Goal: Task Accomplishment & Management: Complete application form

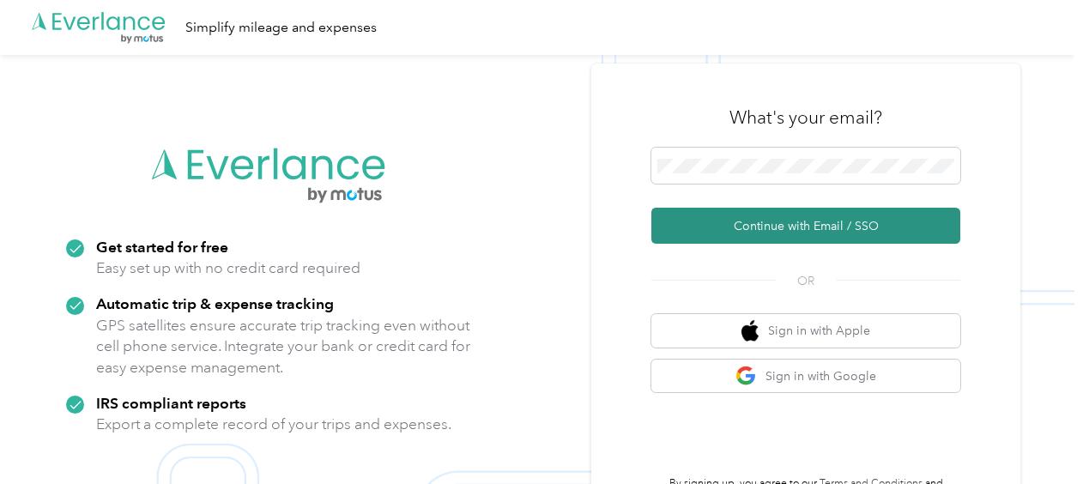
click at [734, 230] on button "Continue with Email / SSO" at bounding box center [805, 226] width 309 height 36
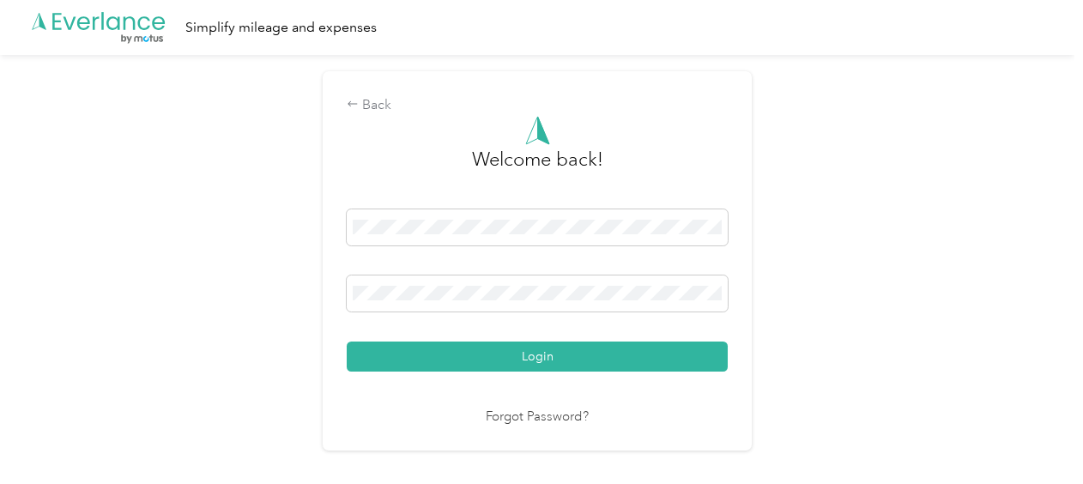
click at [347, 341] on button "Login" at bounding box center [537, 356] width 381 height 30
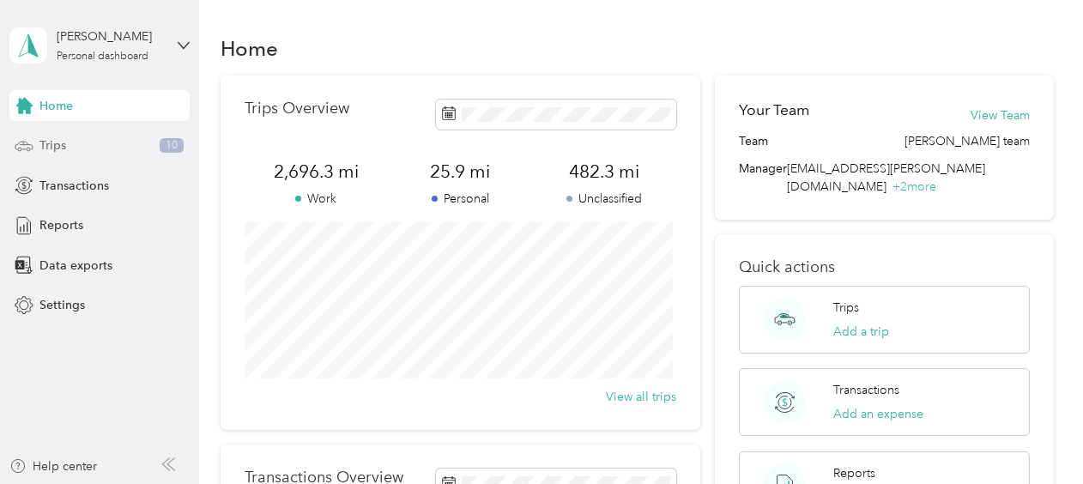
click at [65, 149] on span "Trips" at bounding box center [52, 145] width 27 height 18
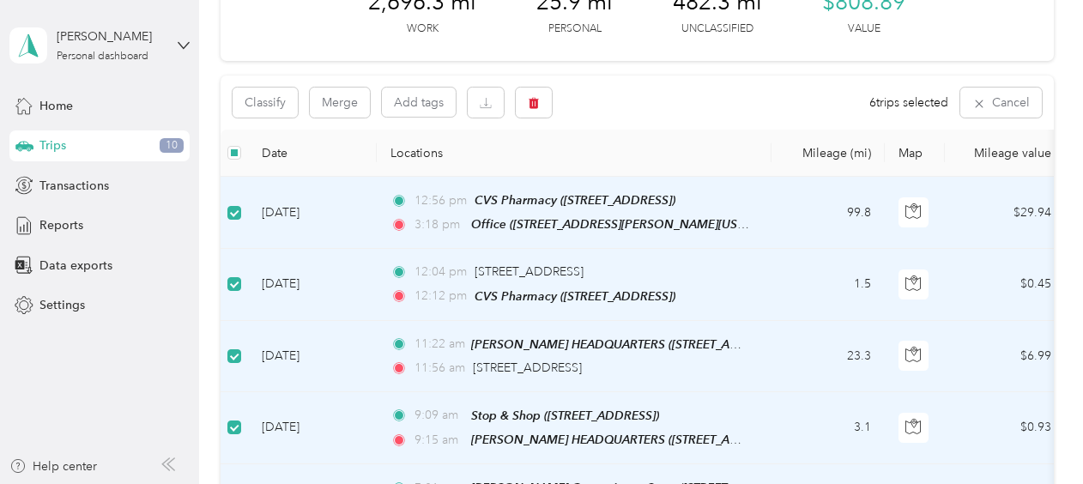
scroll to position [84, 0]
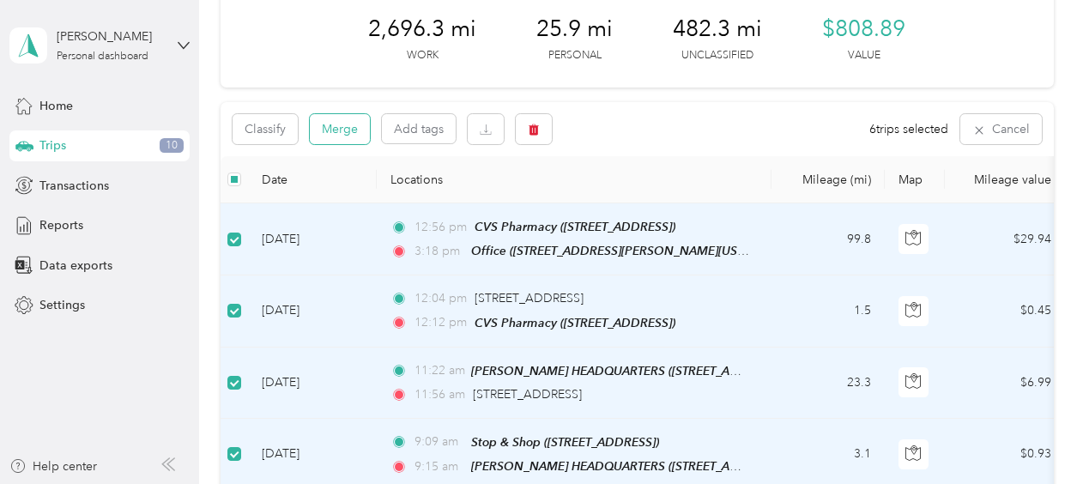
click at [347, 126] on button "Merge" at bounding box center [340, 129] width 60 height 30
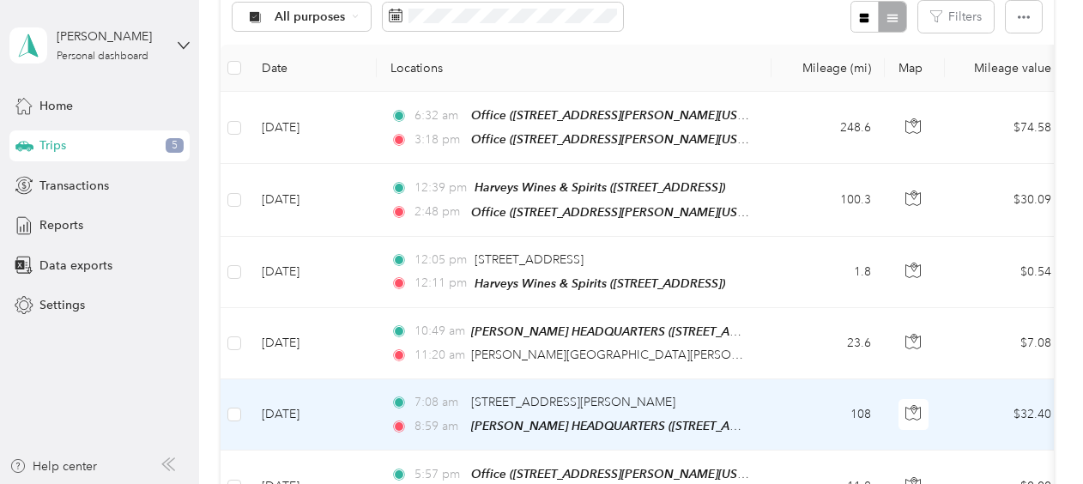
scroll to position [170, 0]
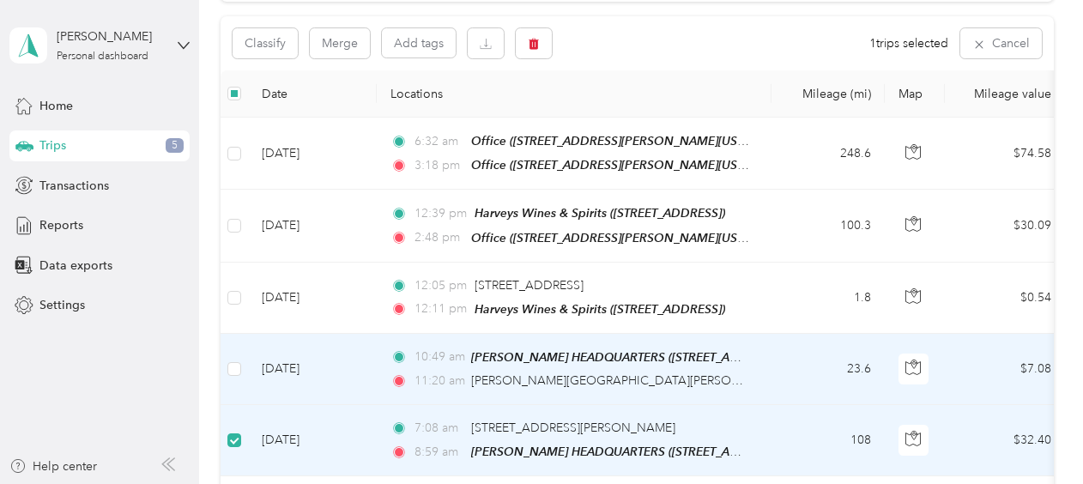
click at [241, 359] on td at bounding box center [233, 369] width 27 height 71
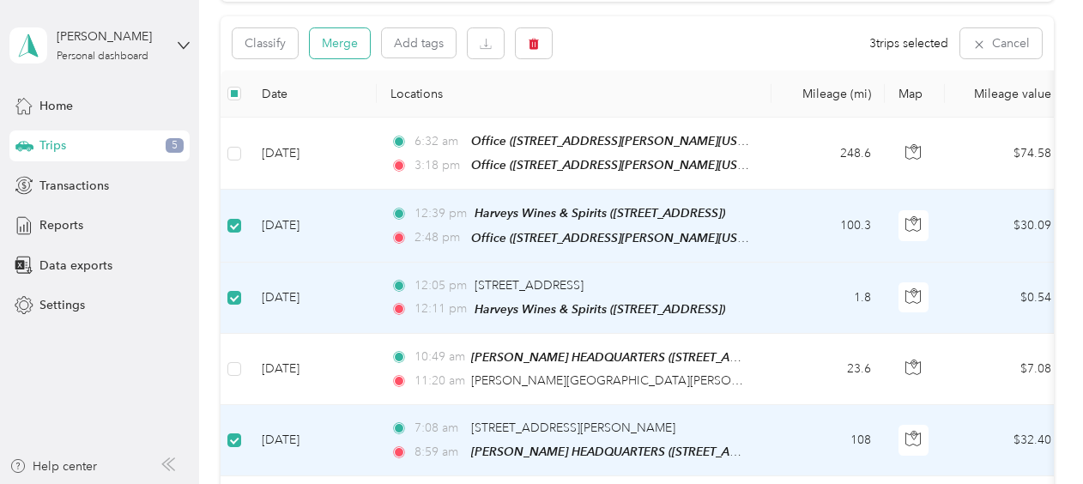
click at [328, 40] on button "Merge" at bounding box center [340, 43] width 60 height 30
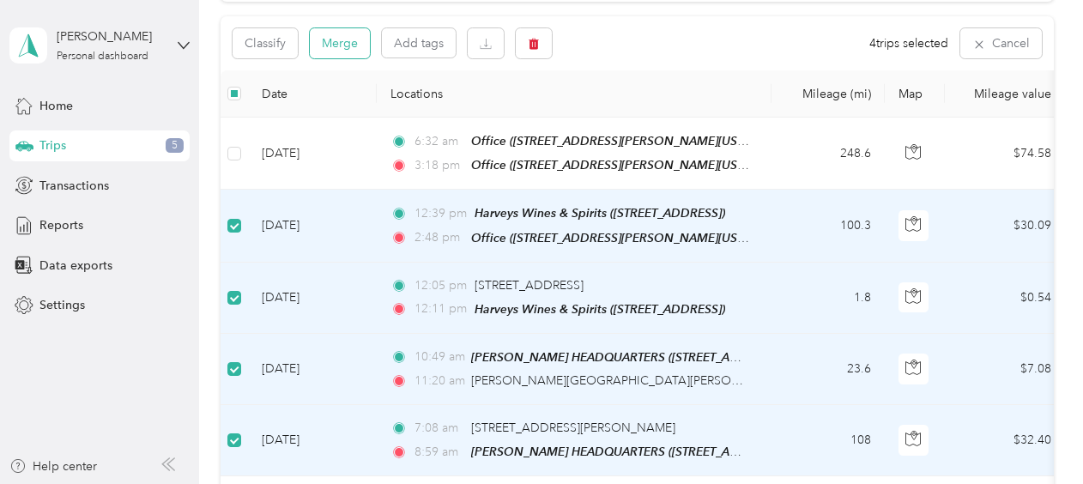
click at [347, 46] on button "Merge" at bounding box center [340, 43] width 60 height 30
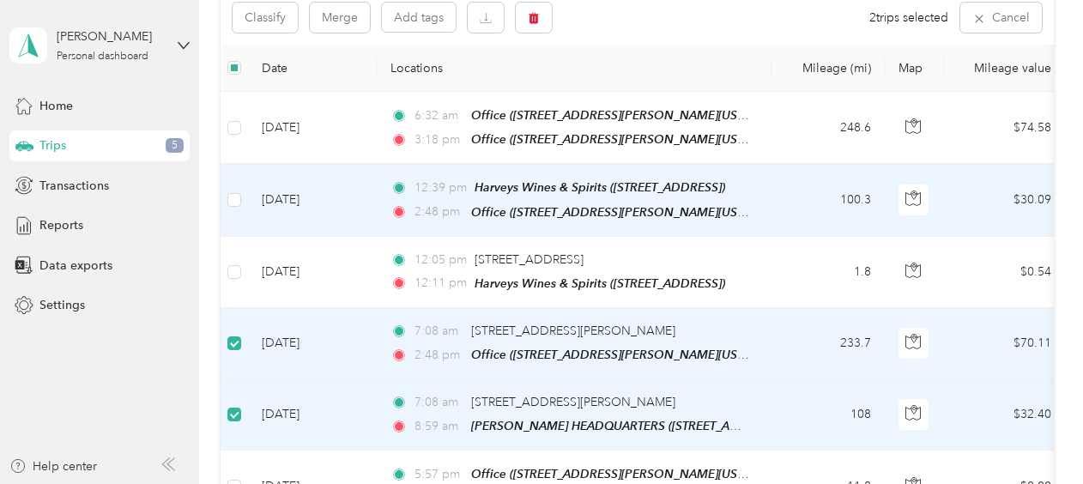
scroll to position [169, 0]
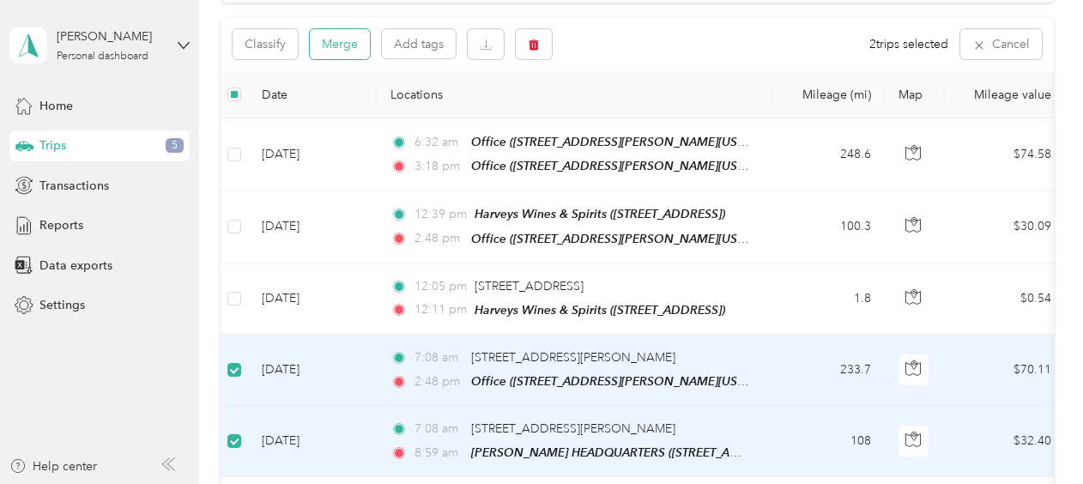
click at [346, 44] on button "Merge" at bounding box center [340, 44] width 60 height 30
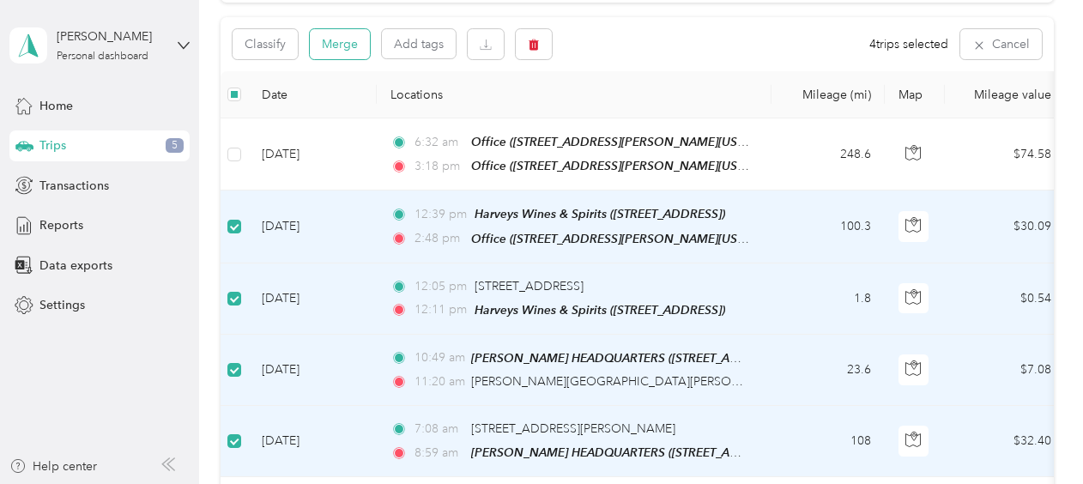
click at [360, 45] on button "Merge" at bounding box center [340, 44] width 60 height 30
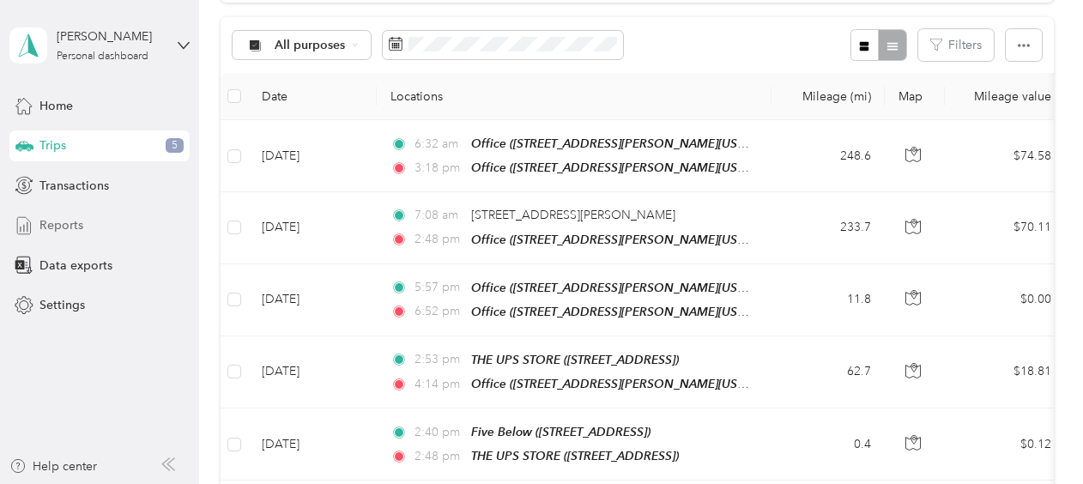
click at [65, 227] on span "Reports" at bounding box center [61, 225] width 44 height 18
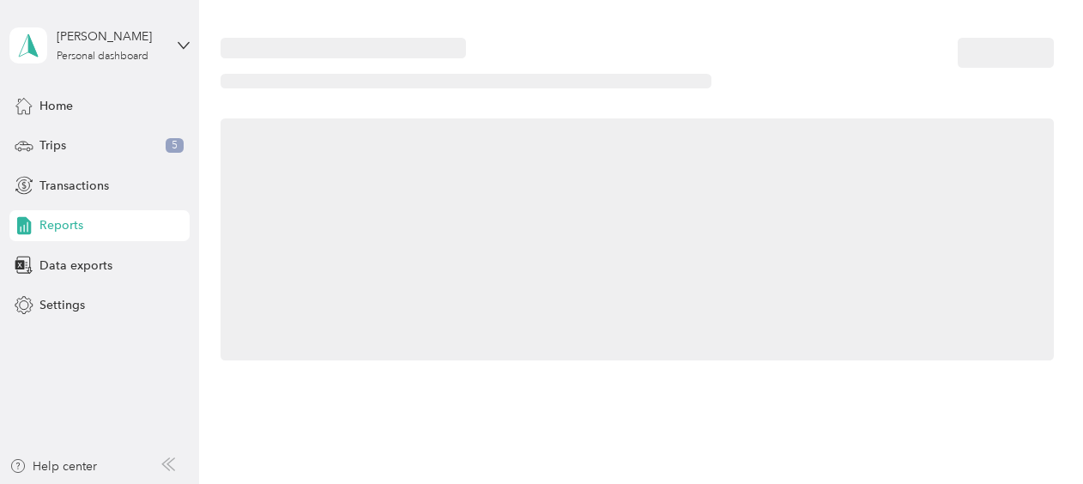
scroll to position [1, 0]
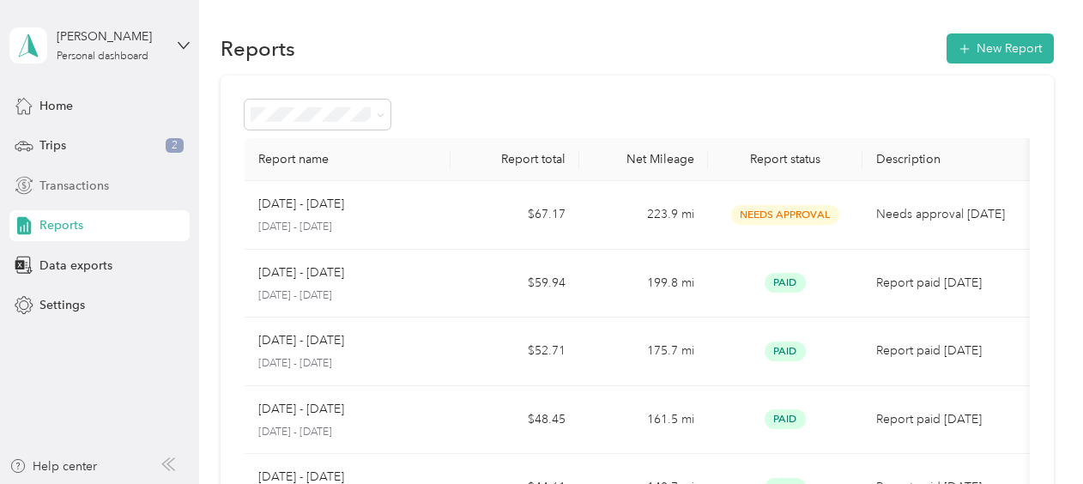
click at [72, 182] on span "Transactions" at bounding box center [73, 186] width 69 height 18
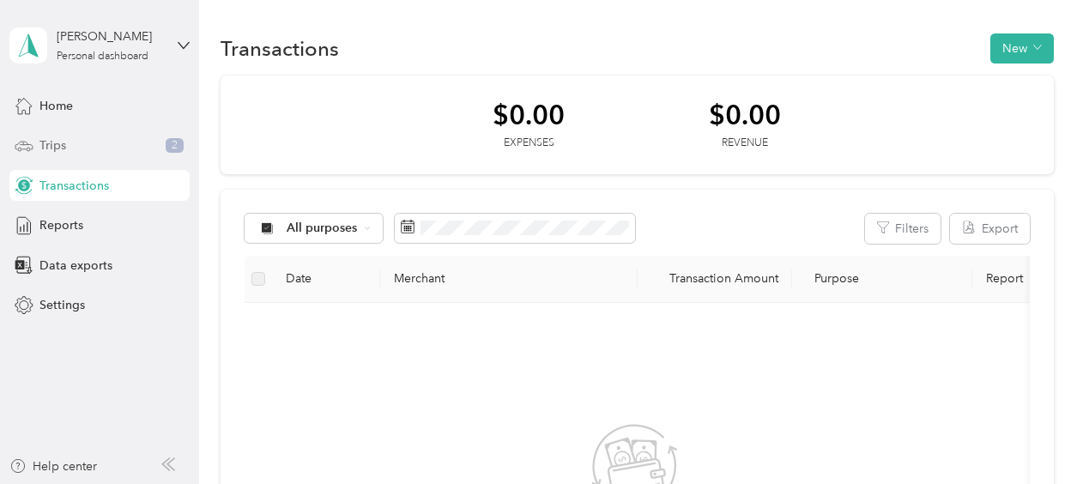
click at [70, 144] on div "Trips 2" at bounding box center [99, 145] width 180 height 31
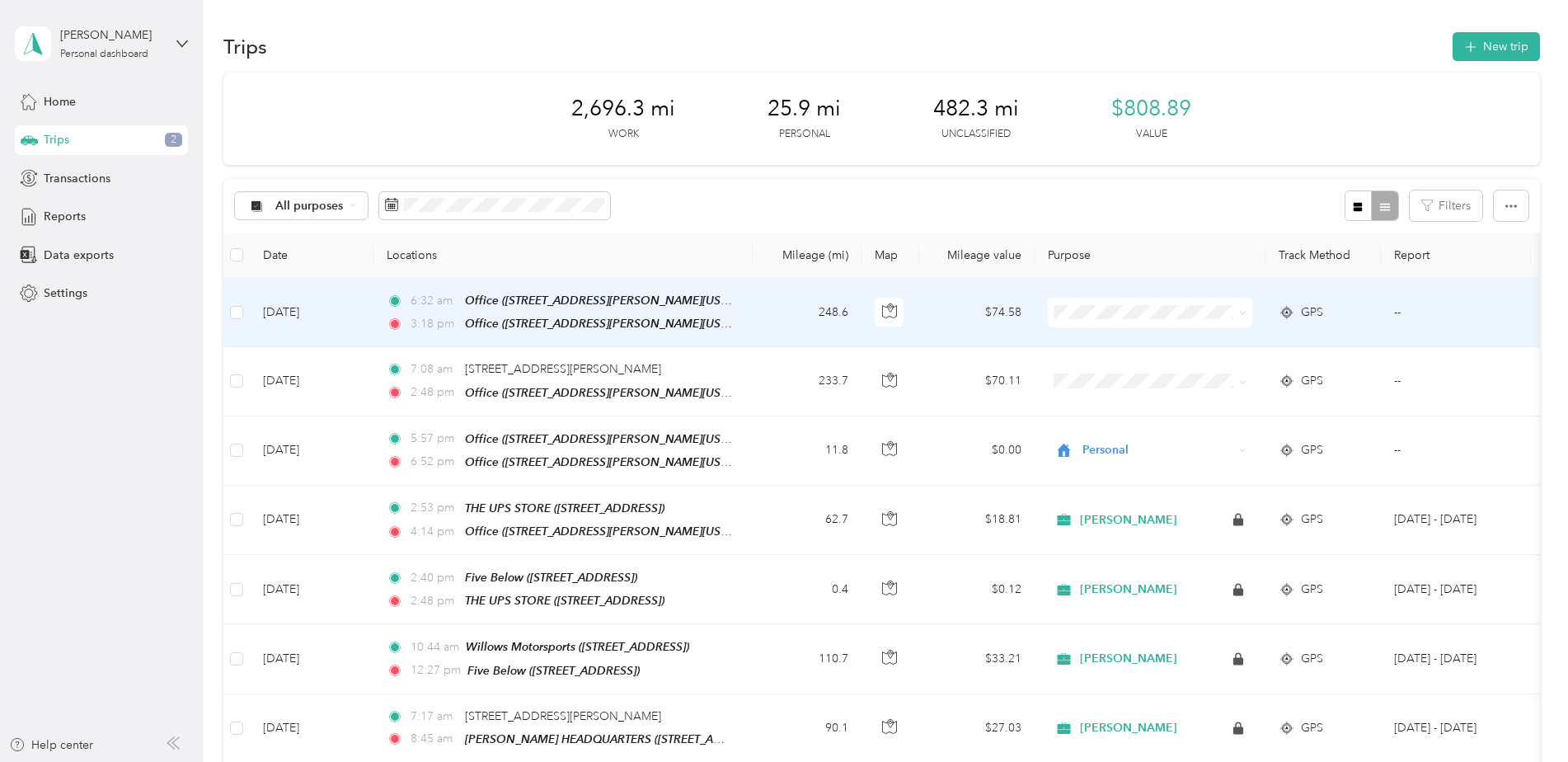
click at [1040, 310] on icon at bounding box center [1242, 313] width 8 height 8
click at [1040, 339] on span "[PERSON_NAME]" at bounding box center [1164, 342] width 153 height 17
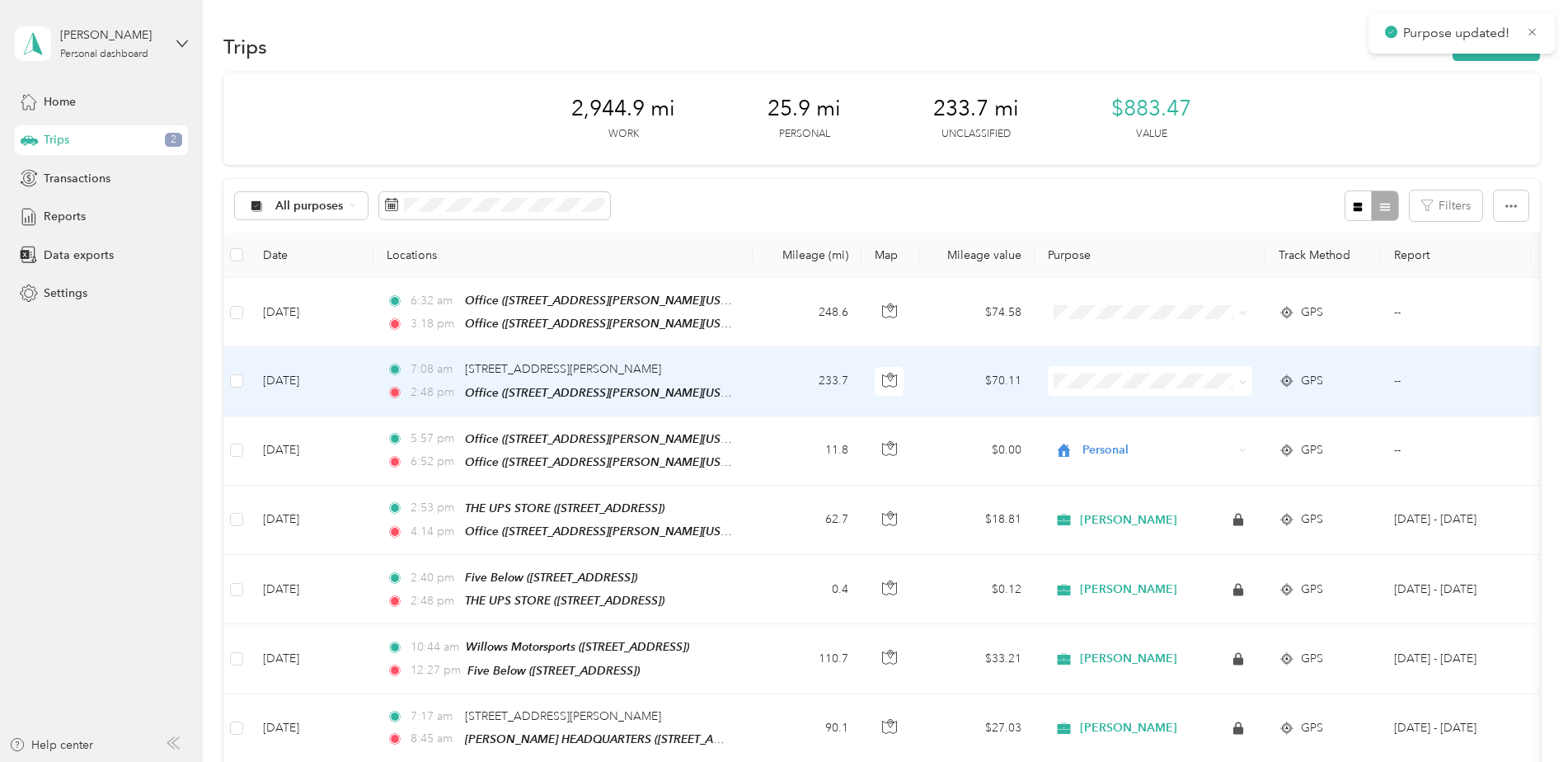
click at [1040, 380] on icon at bounding box center [1241, 381] width 5 height 3
click at [1040, 406] on span "[PERSON_NAME]" at bounding box center [1164, 410] width 153 height 17
click at [1040, 379] on icon at bounding box center [1242, 382] width 8 height 8
click at [1040, 410] on li "[PERSON_NAME]" at bounding box center [1149, 406] width 205 height 29
click at [1040, 379] on icon at bounding box center [1242, 382] width 8 height 8
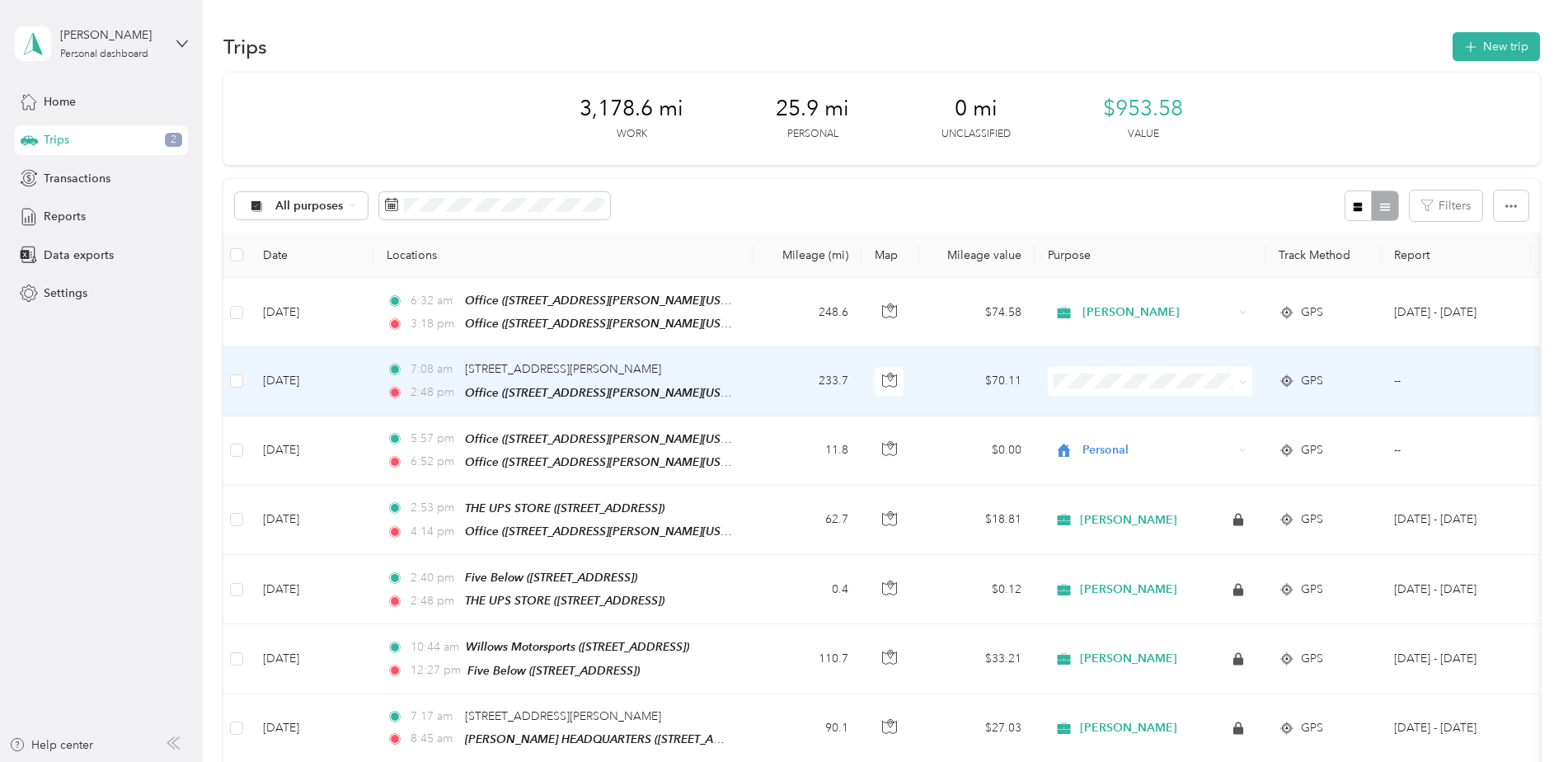
click at [1040, 408] on span "[PERSON_NAME]" at bounding box center [1164, 404] width 153 height 17
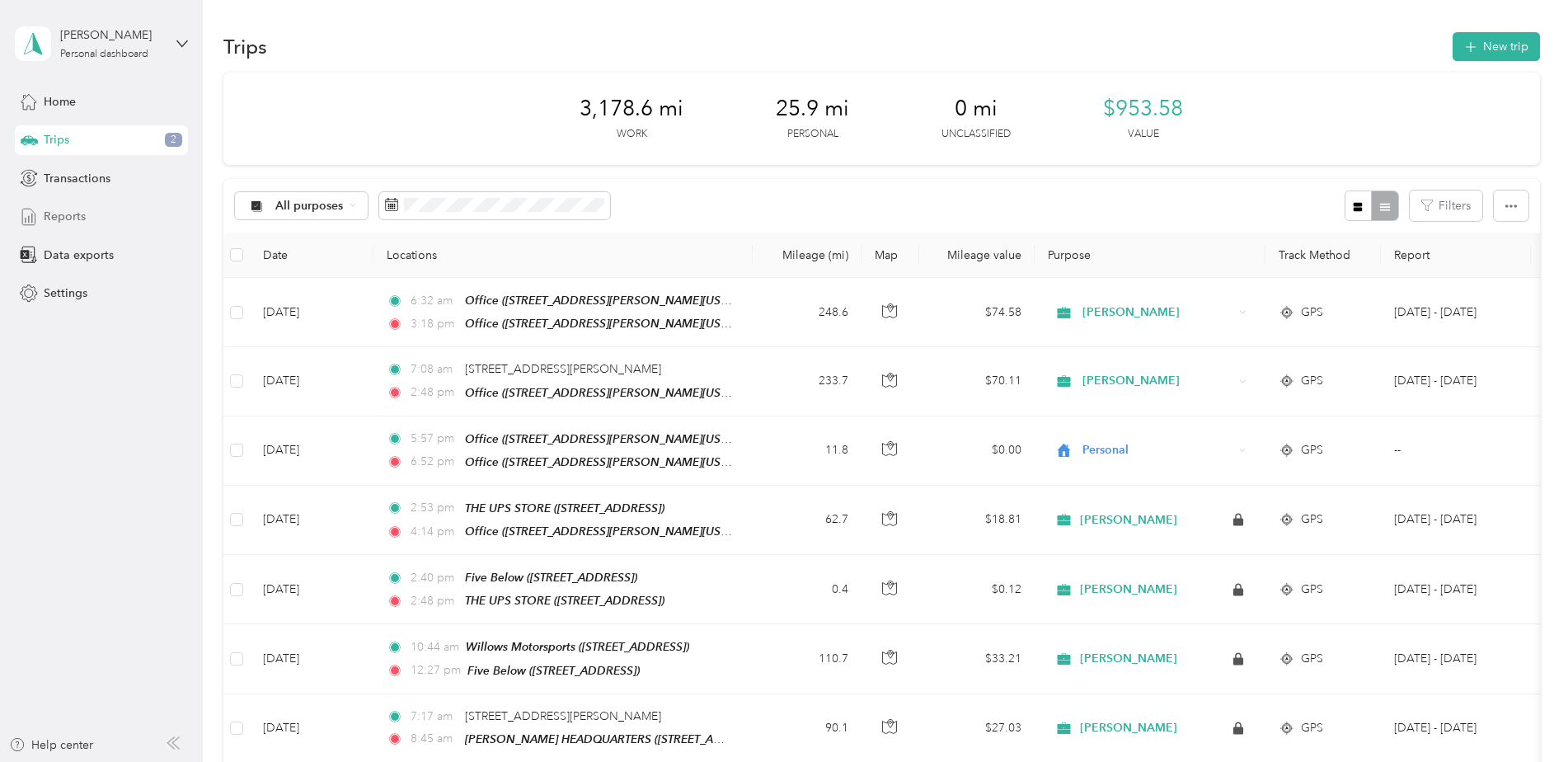
click at [55, 218] on span "Reports" at bounding box center [64, 216] width 42 height 17
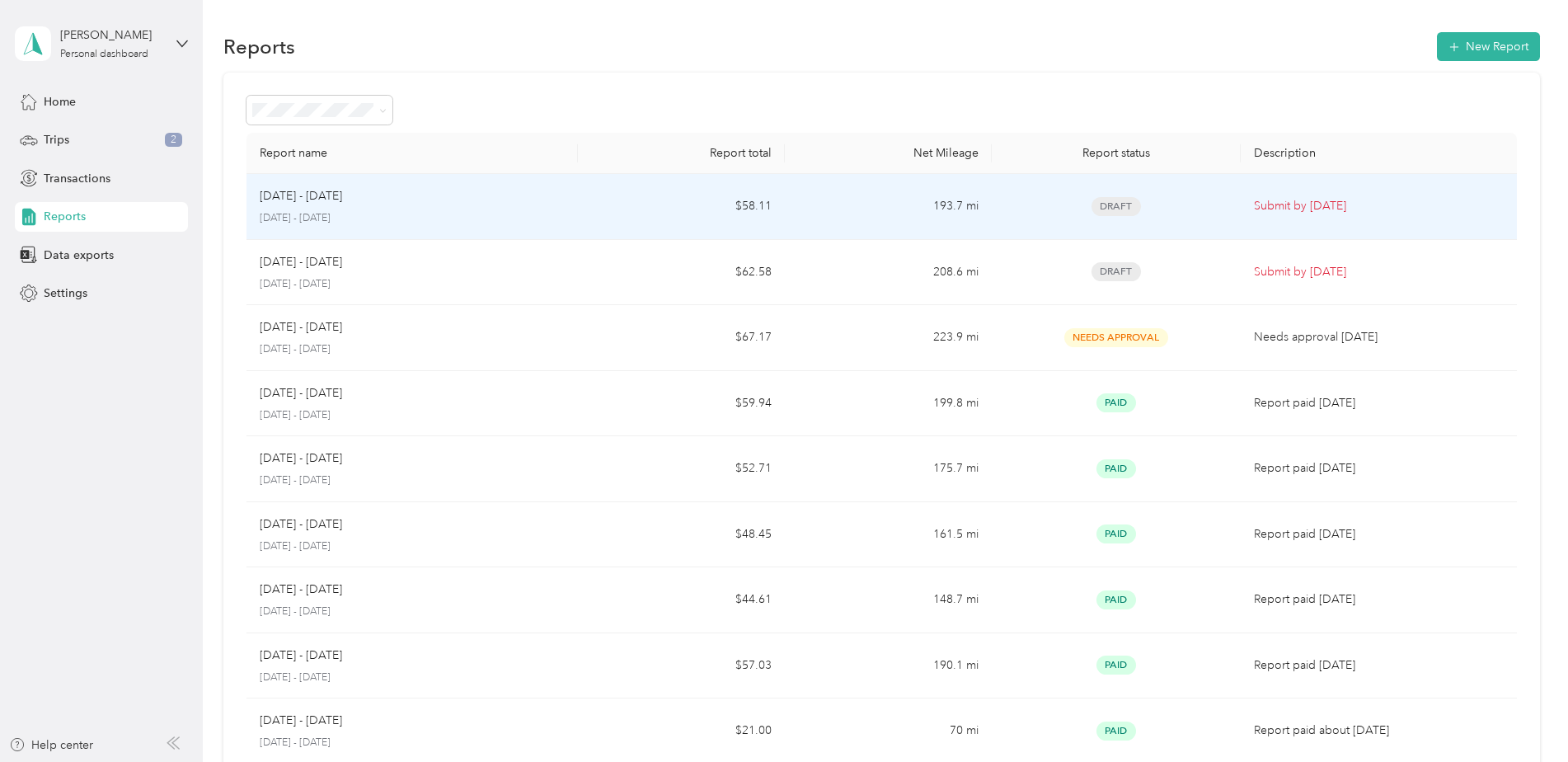
click at [1040, 206] on span "Draft" at bounding box center [1115, 207] width 49 height 19
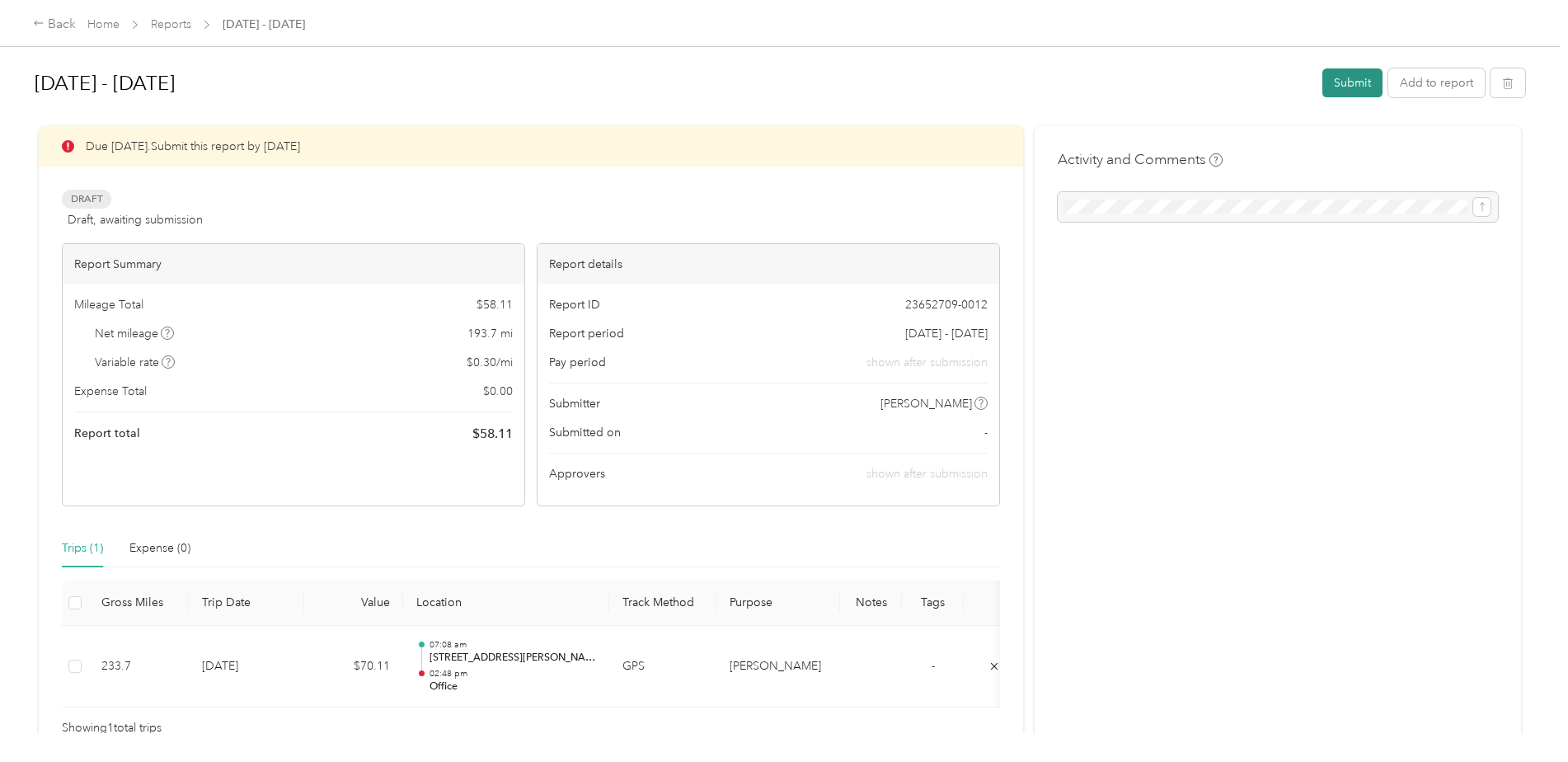
click at [1040, 78] on button "Submit" at bounding box center [1352, 83] width 61 height 29
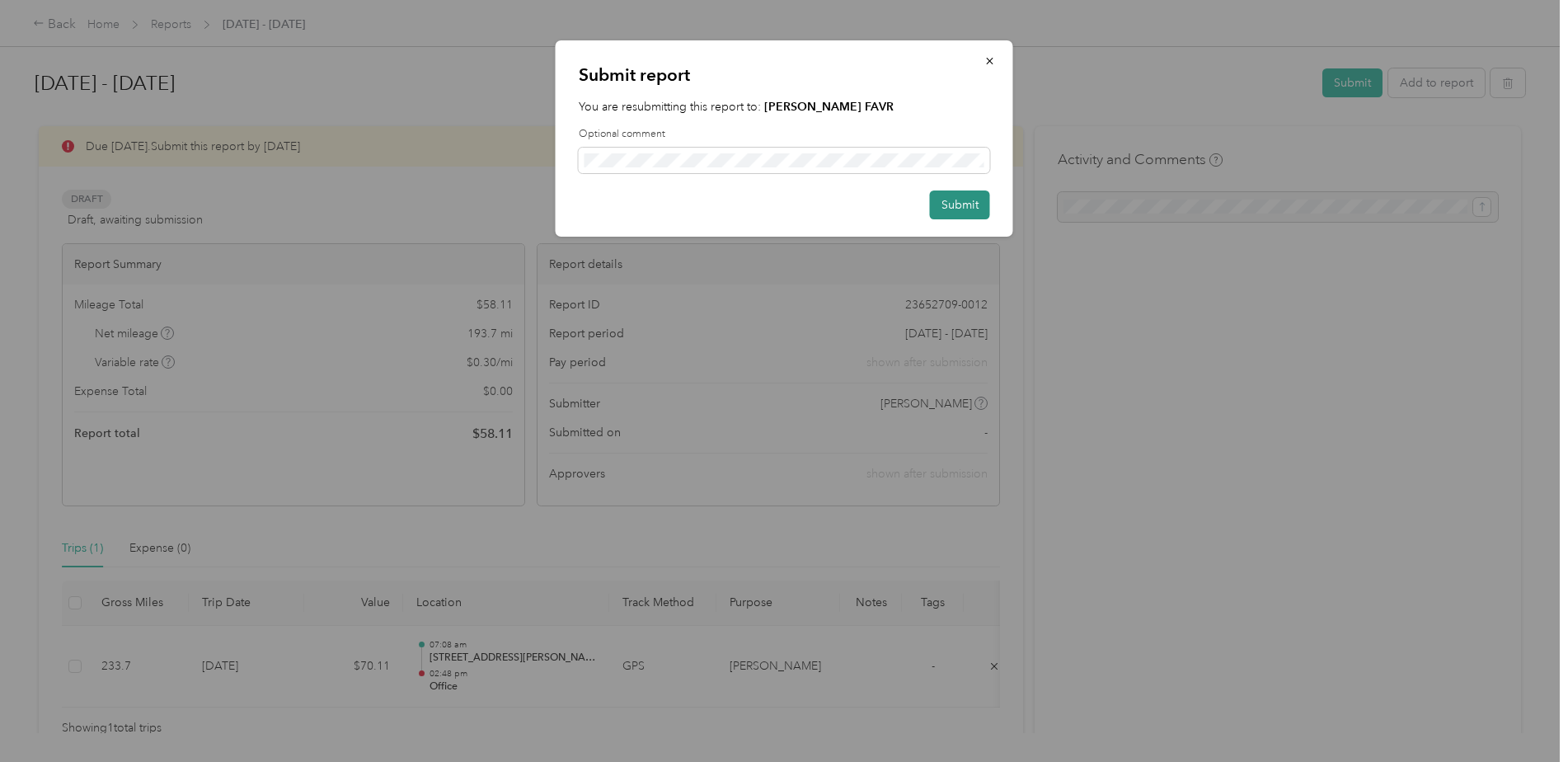
click at [934, 207] on button "Submit" at bounding box center [960, 205] width 61 height 29
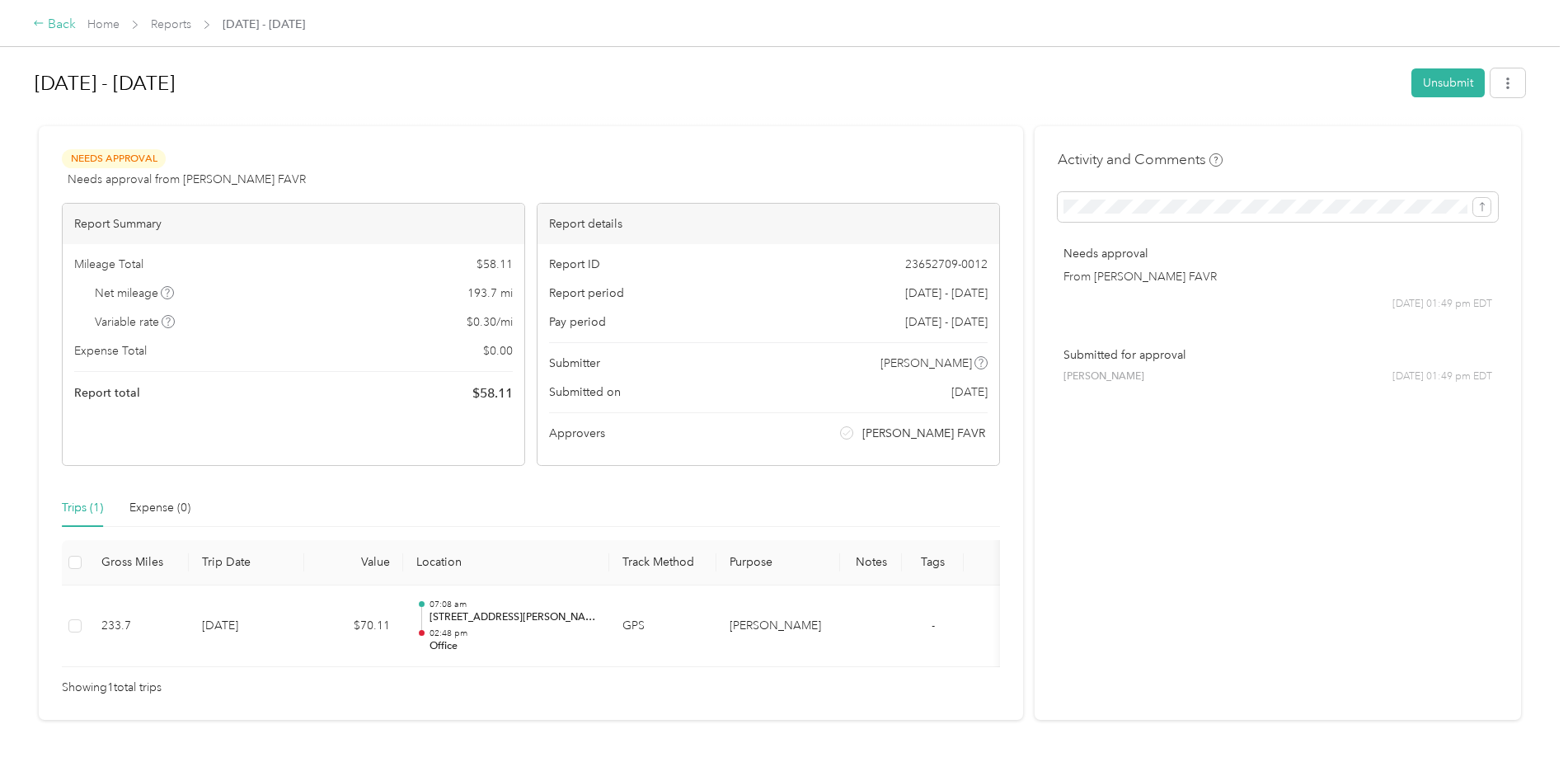
click at [55, 25] on div "Back" at bounding box center [54, 24] width 43 height 20
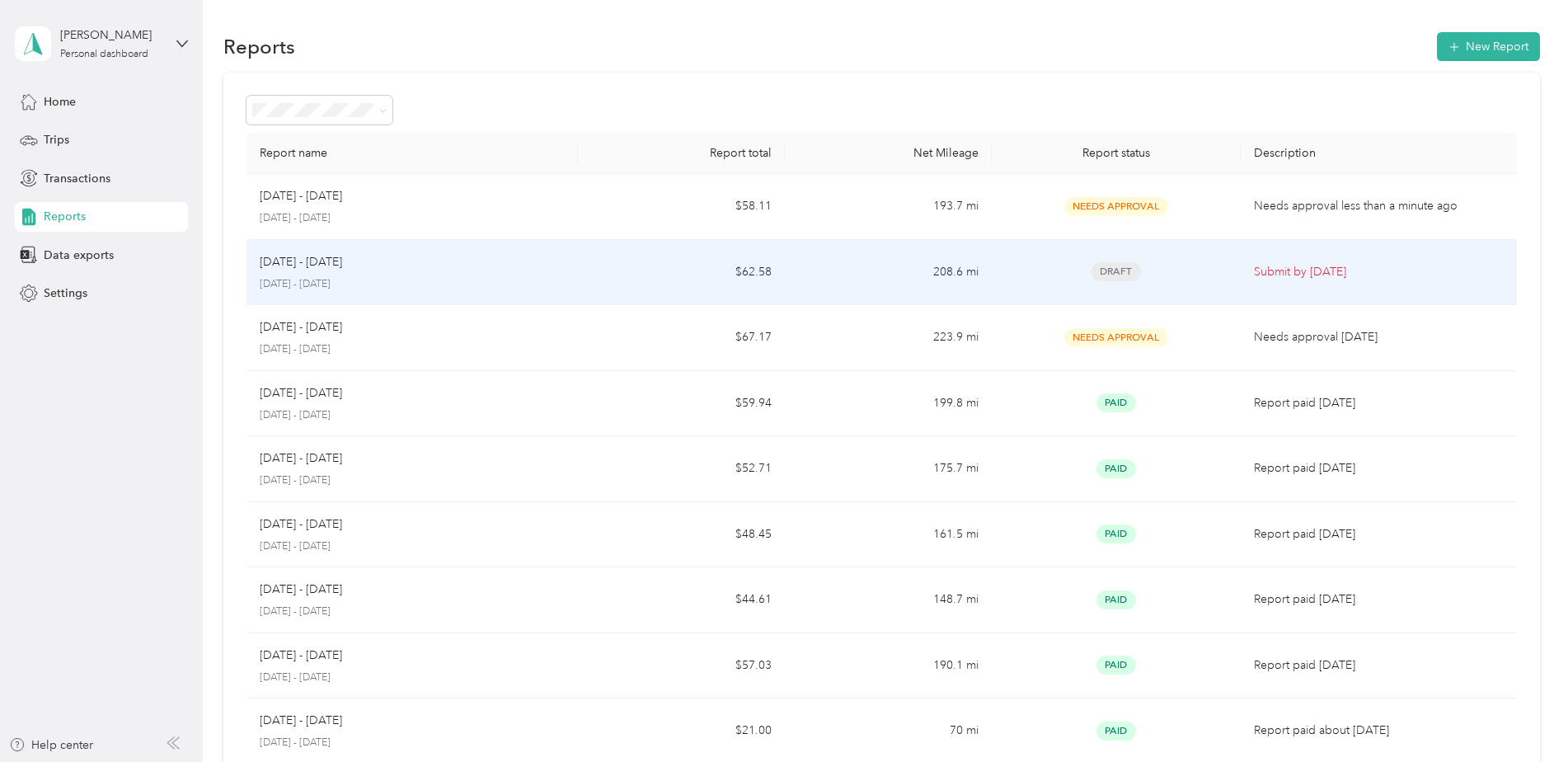
click at [1040, 276] on span "Draft" at bounding box center [1115, 272] width 49 height 19
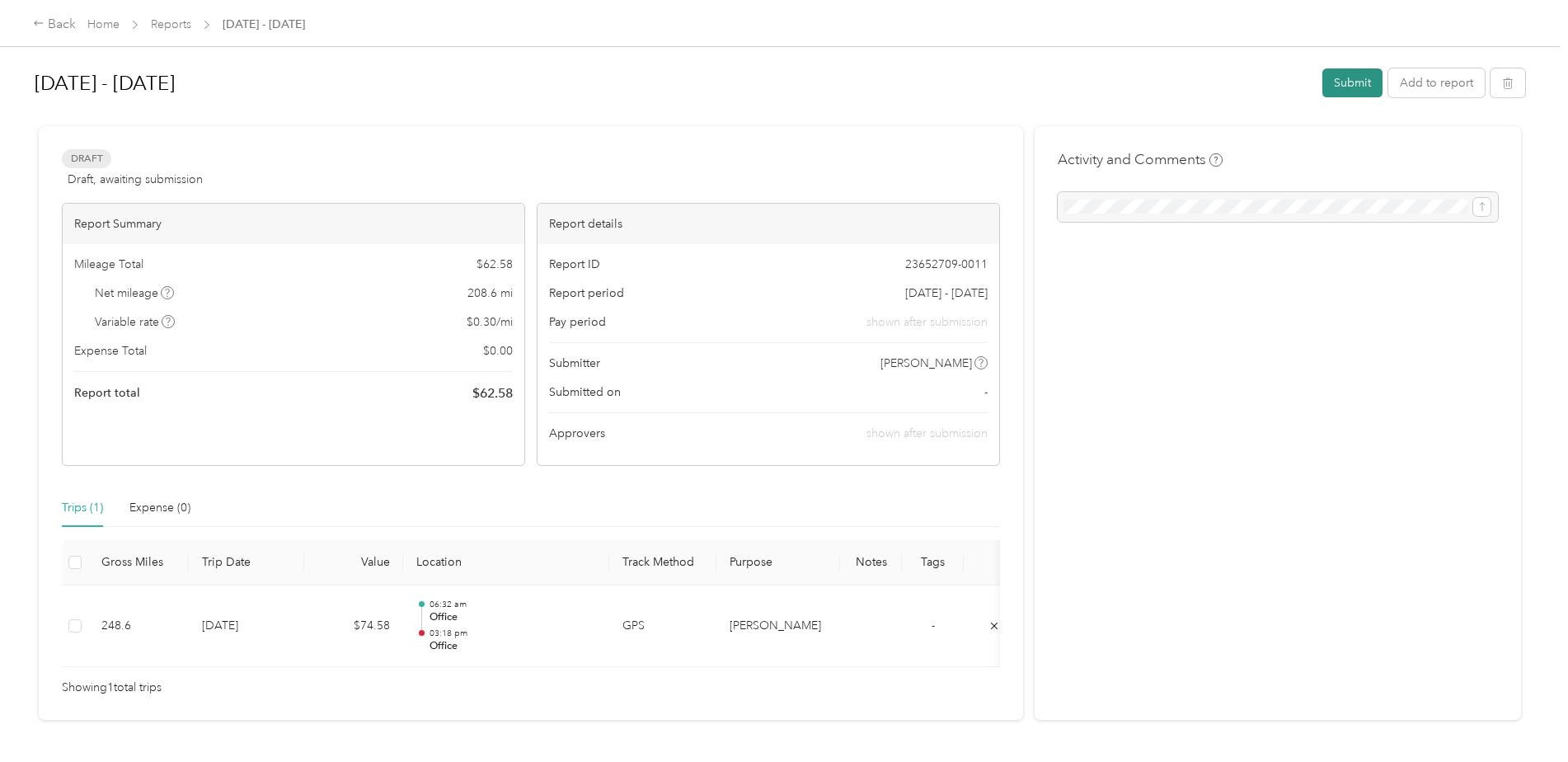
click at [1040, 87] on button "Submit" at bounding box center [1352, 83] width 61 height 29
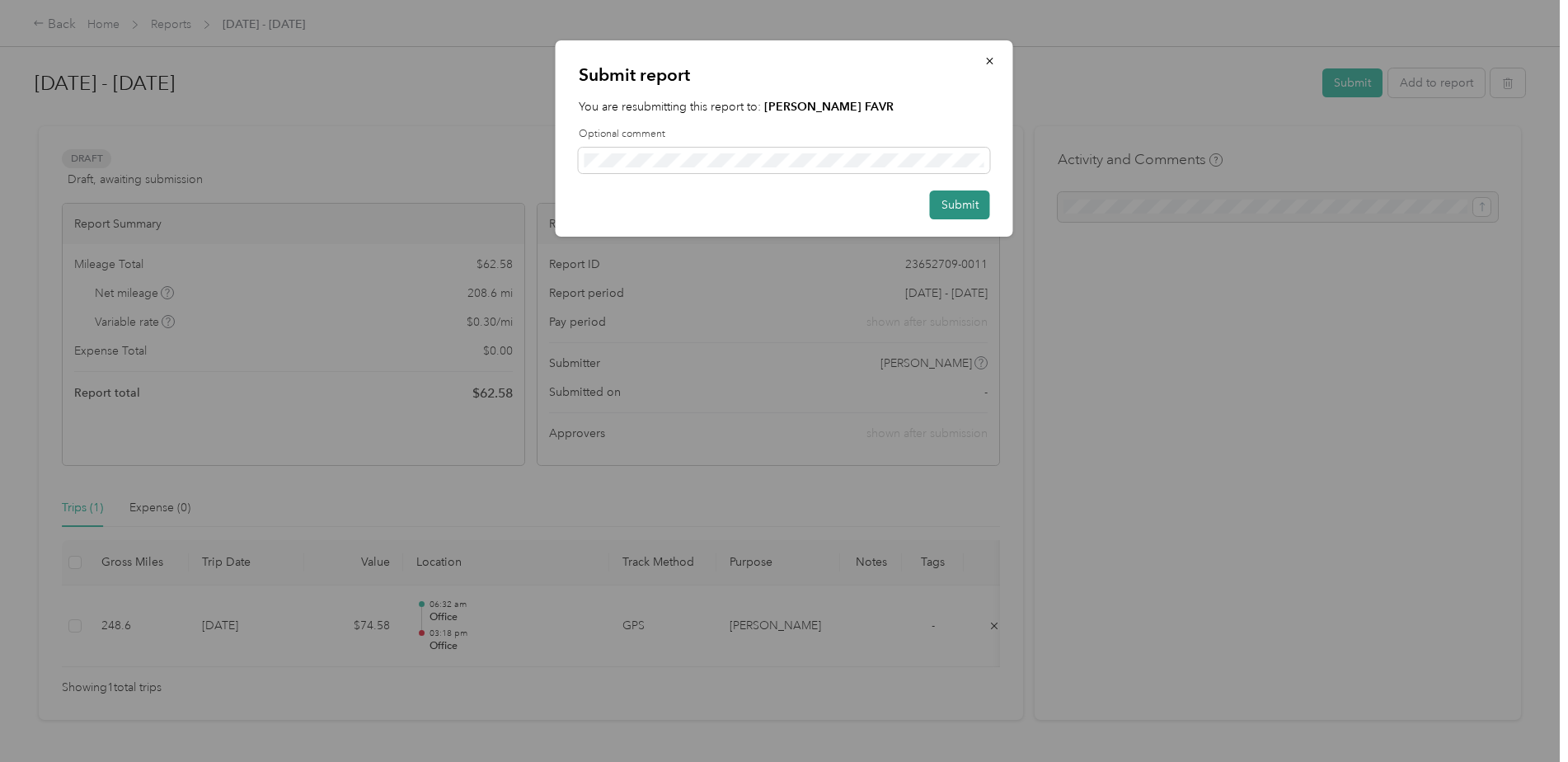
click at [978, 208] on button "Submit" at bounding box center [960, 205] width 61 height 29
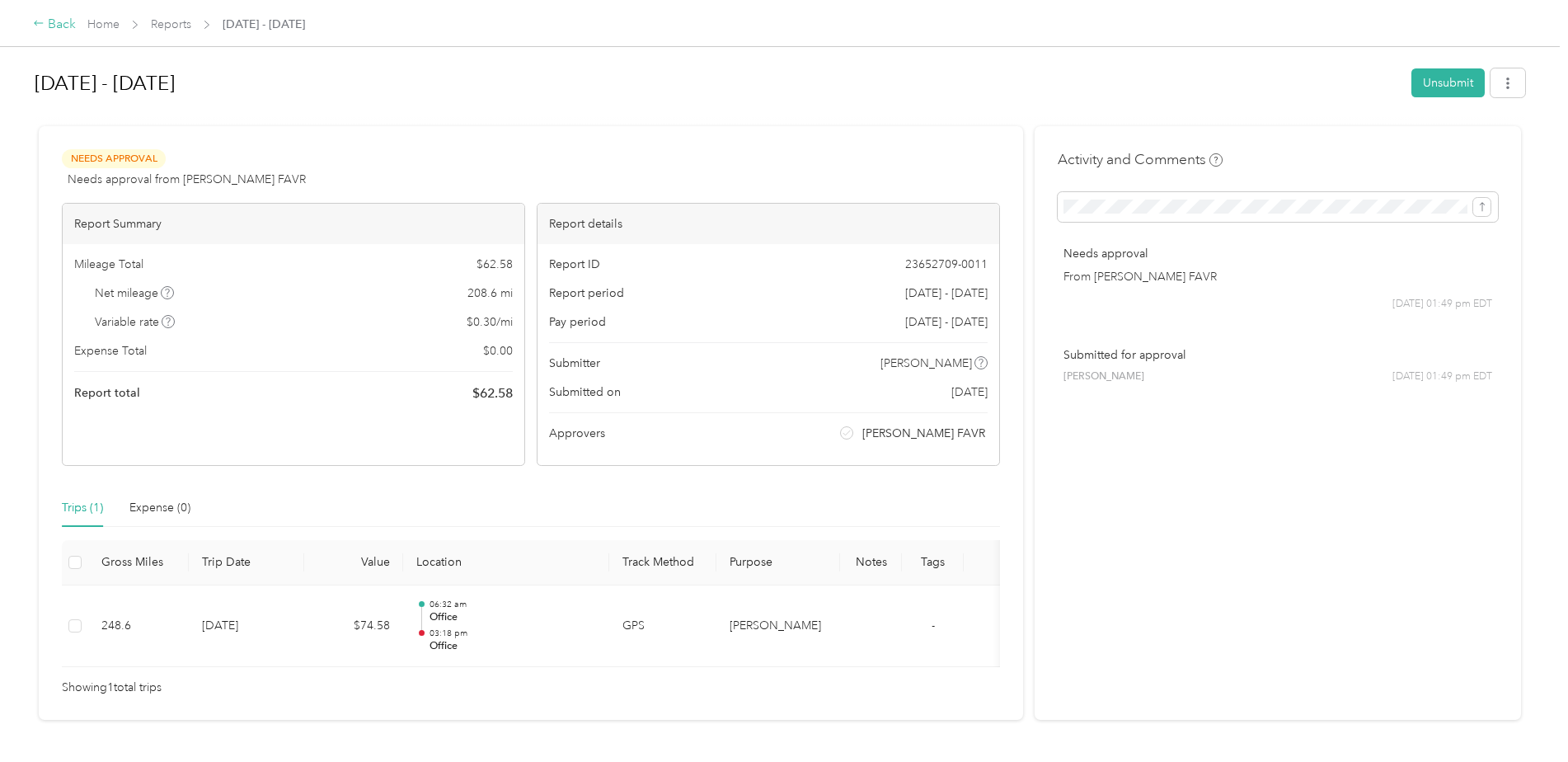
click at [43, 23] on icon at bounding box center [38, 23] width 12 height 12
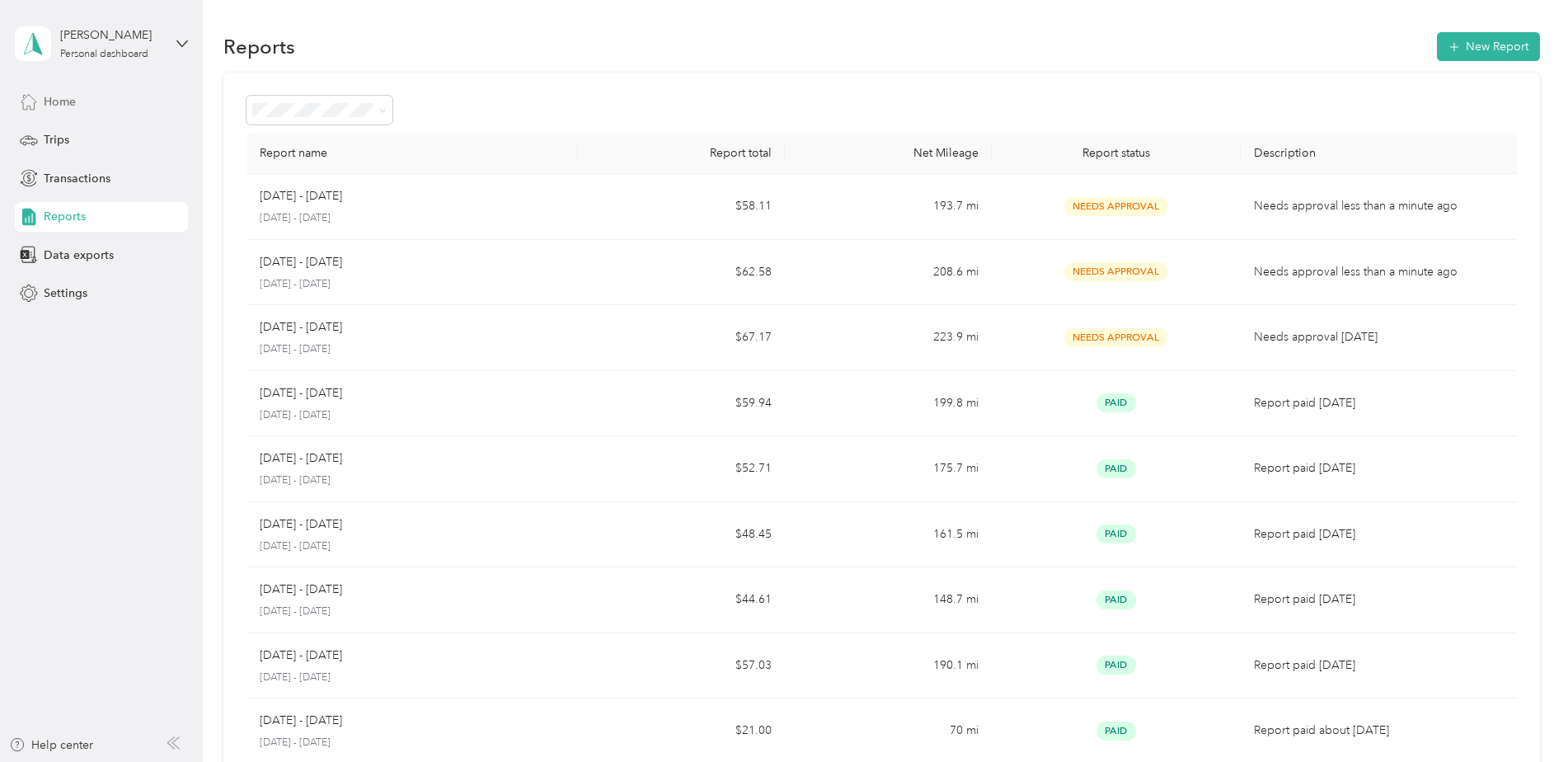
click at [66, 99] on span "Home" at bounding box center [59, 102] width 32 height 17
